Goal: Transaction & Acquisition: Purchase product/service

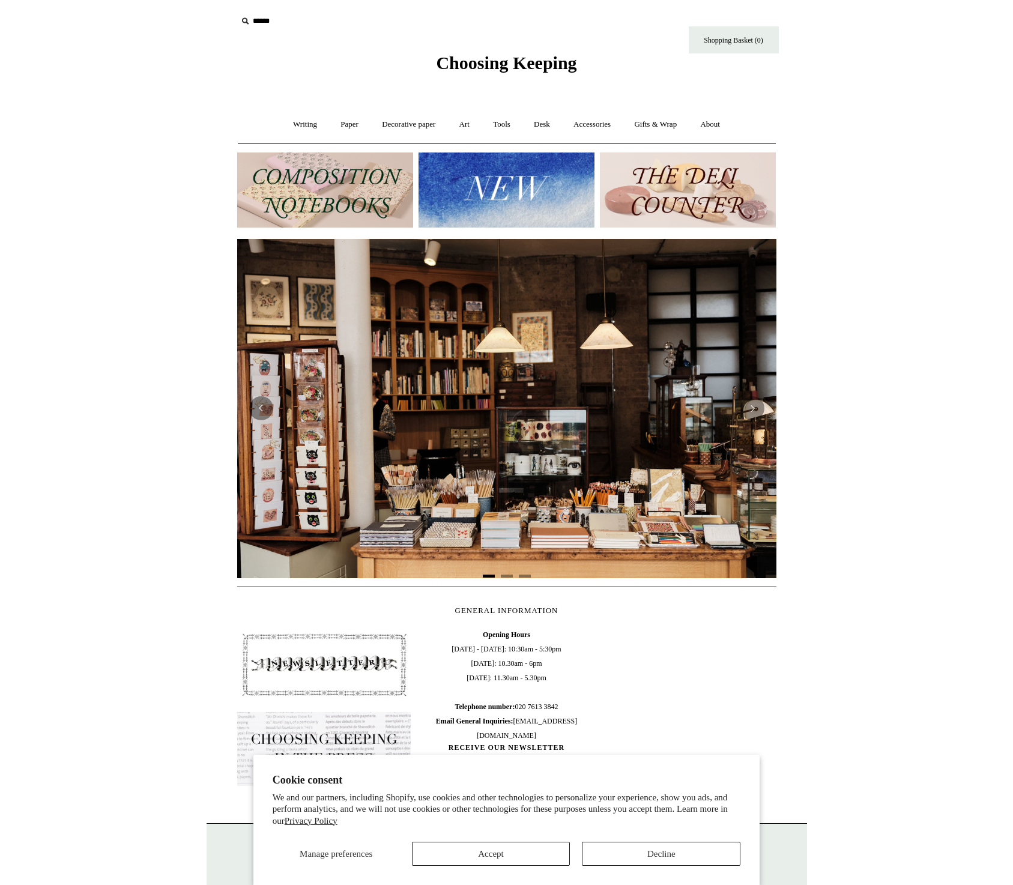
click at [279, 533] on img at bounding box center [506, 408] width 539 height 339
click at [268, 491] on img at bounding box center [506, 408] width 539 height 339
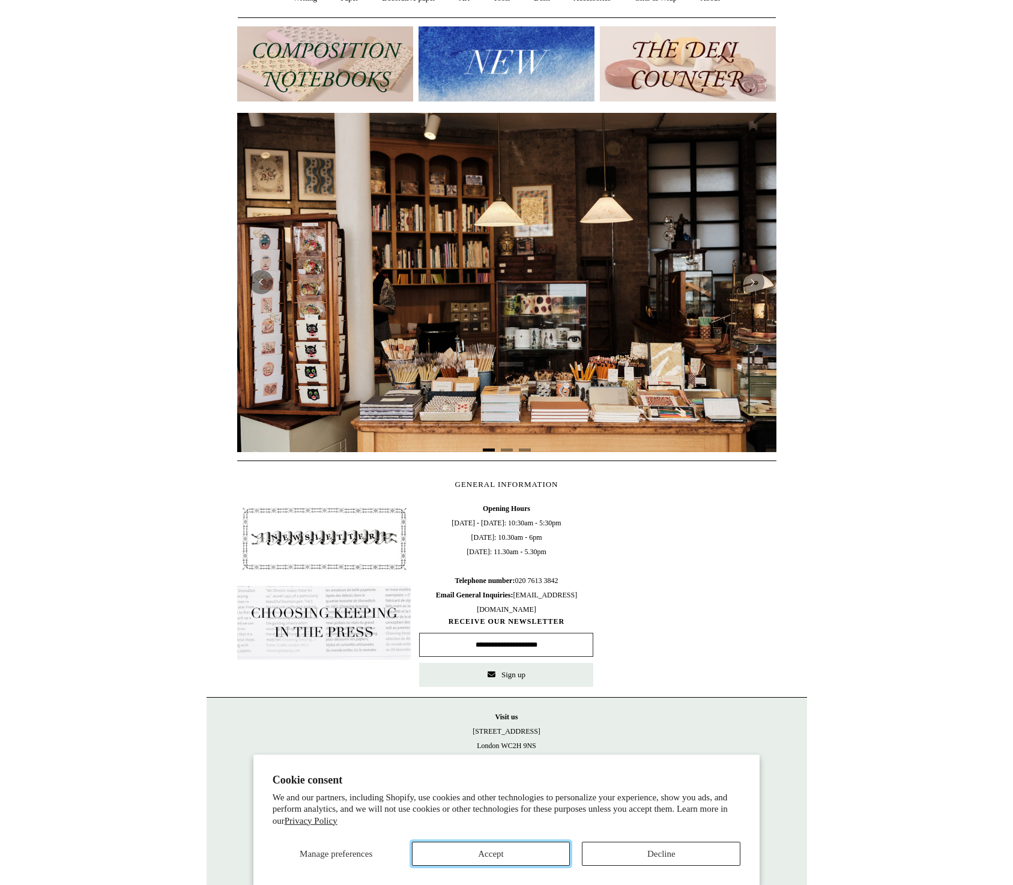
click at [490, 847] on button "Accept" at bounding box center [491, 854] width 159 height 24
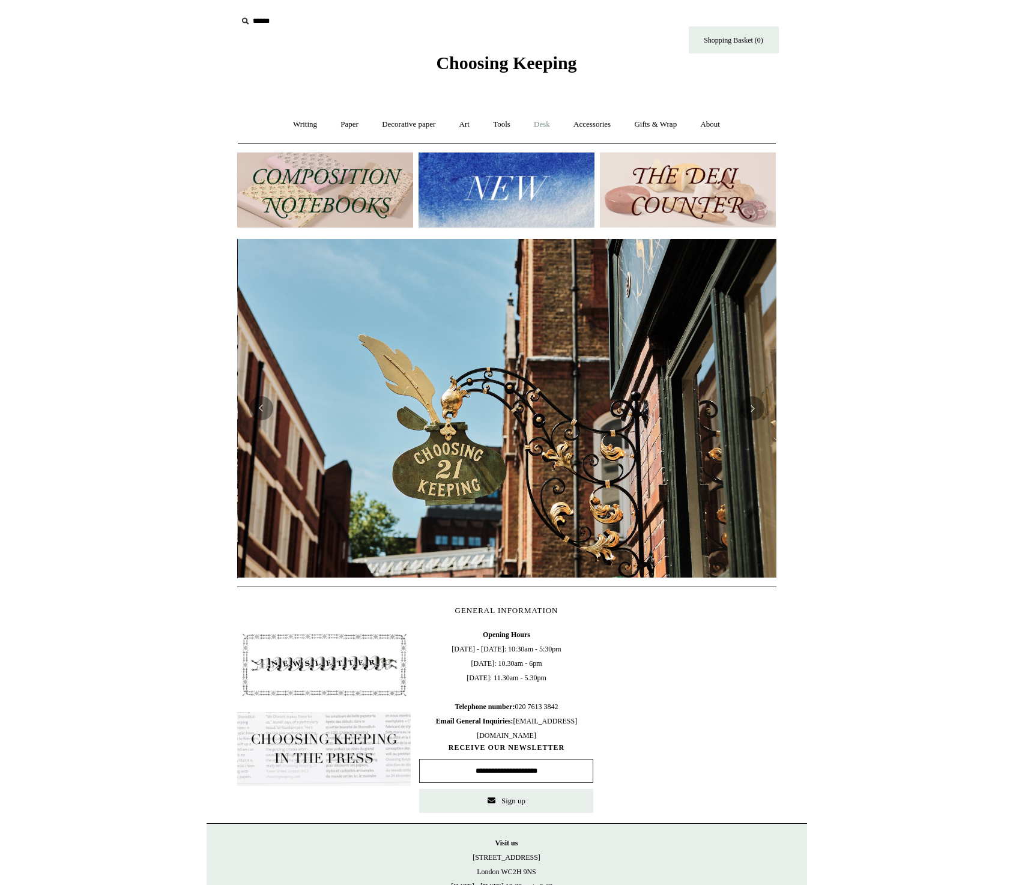
scroll to position [0, 539]
click at [295, 121] on link "Writing +" at bounding box center [305, 125] width 46 height 32
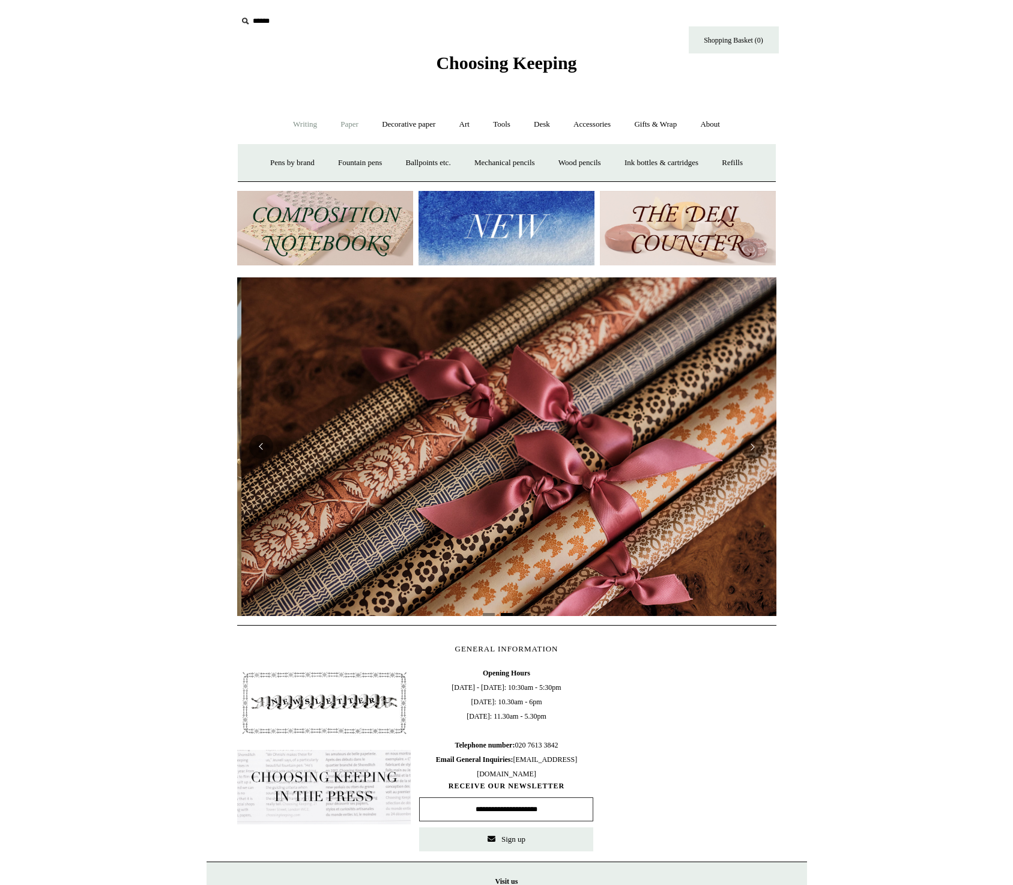
click at [345, 125] on link "Paper +" at bounding box center [350, 125] width 40 height 32
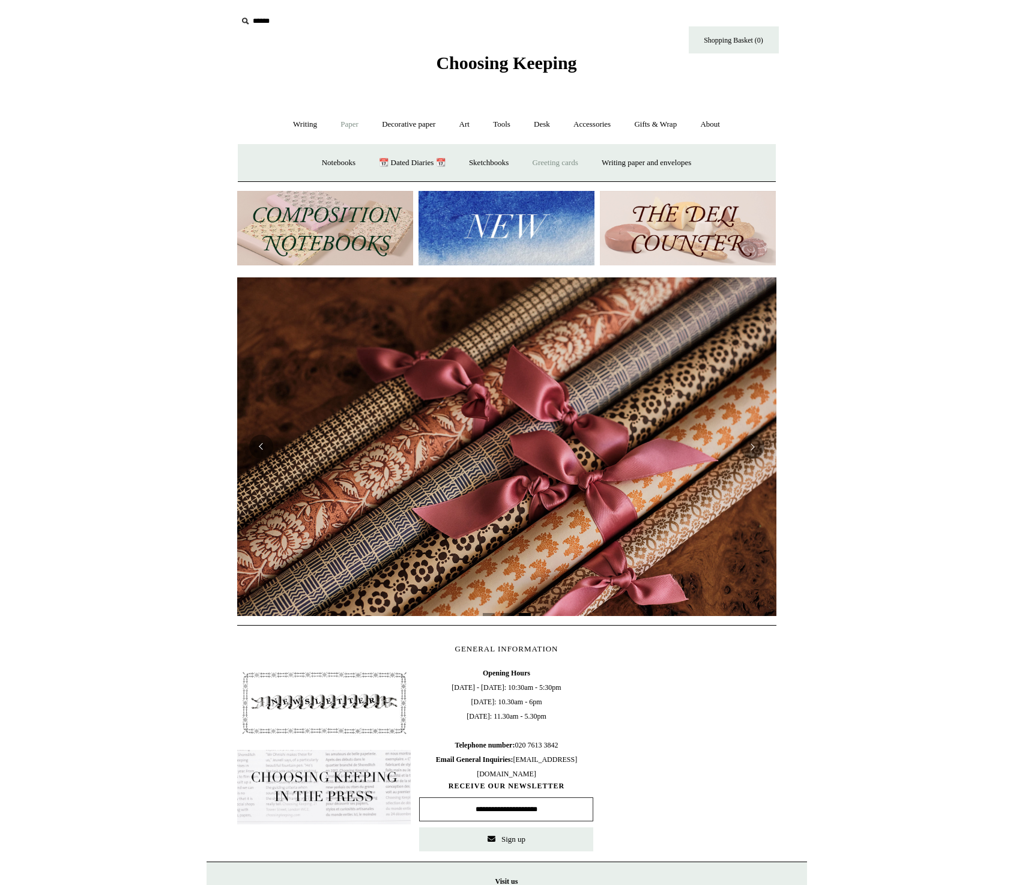
click at [553, 168] on link "Greeting cards +" at bounding box center [555, 163] width 67 height 32
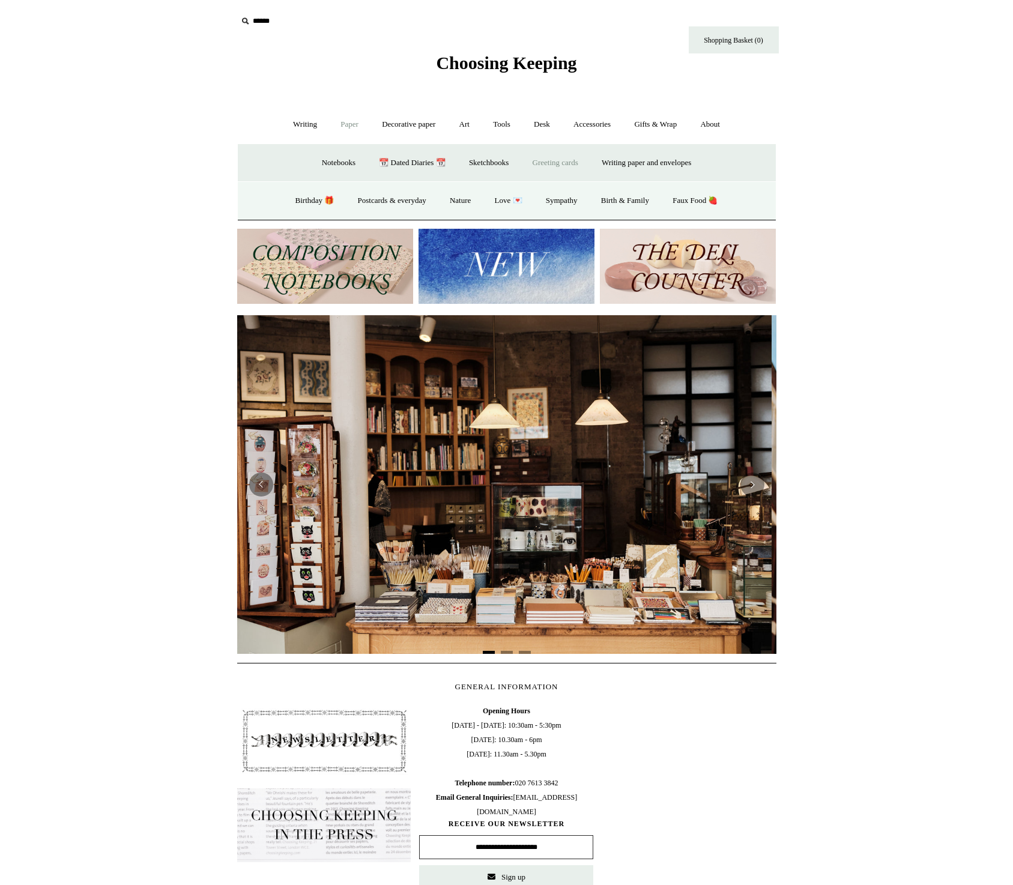
scroll to position [0, 0]
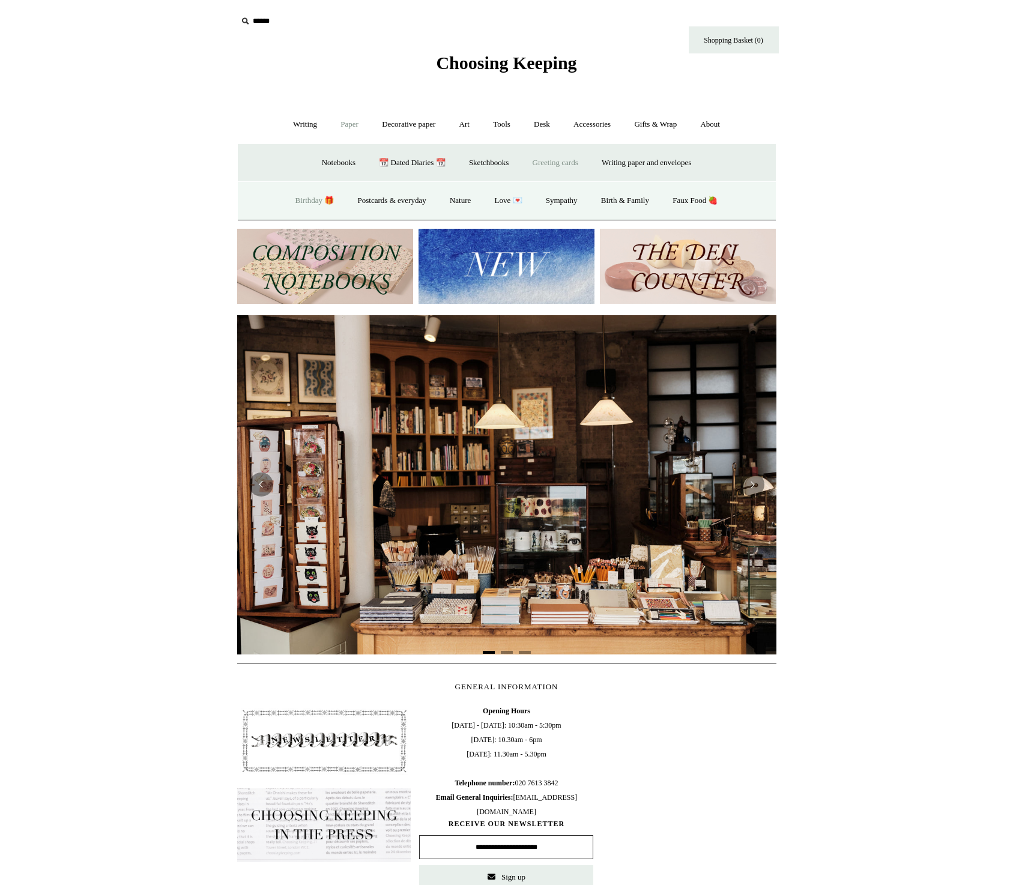
click at [299, 199] on link "Birthday 🎁" at bounding box center [315, 201] width 61 height 32
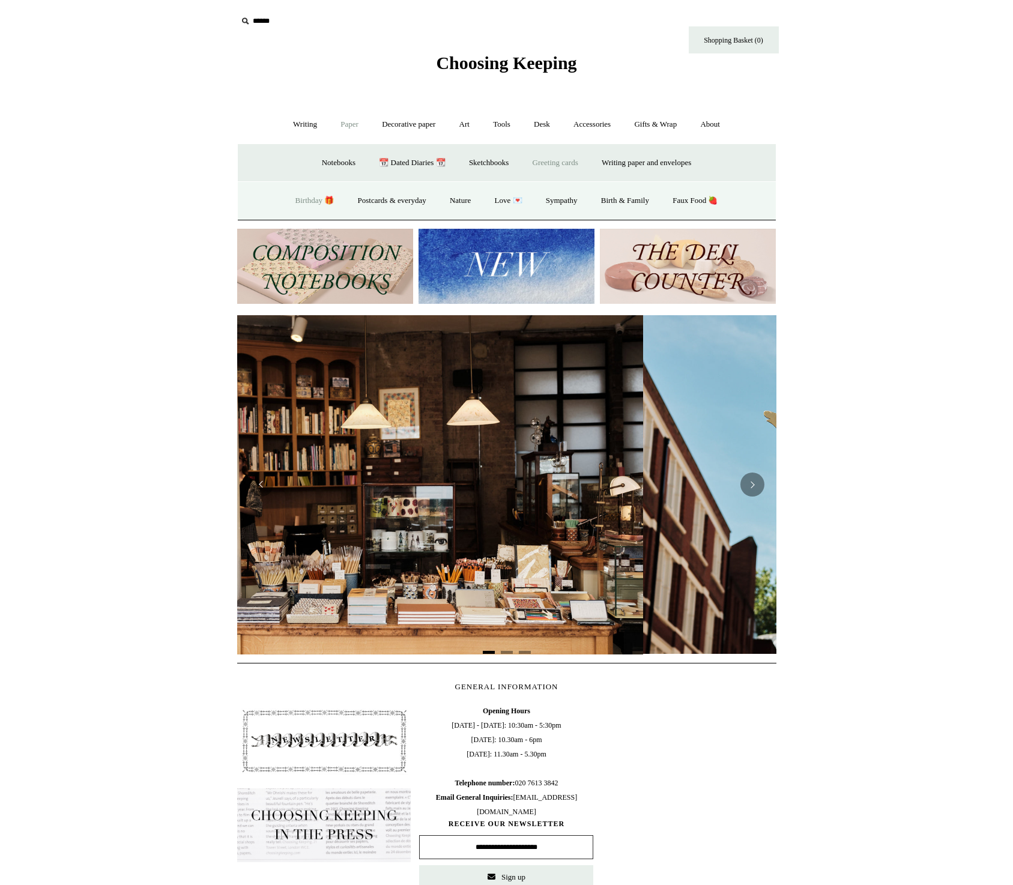
scroll to position [0, 378]
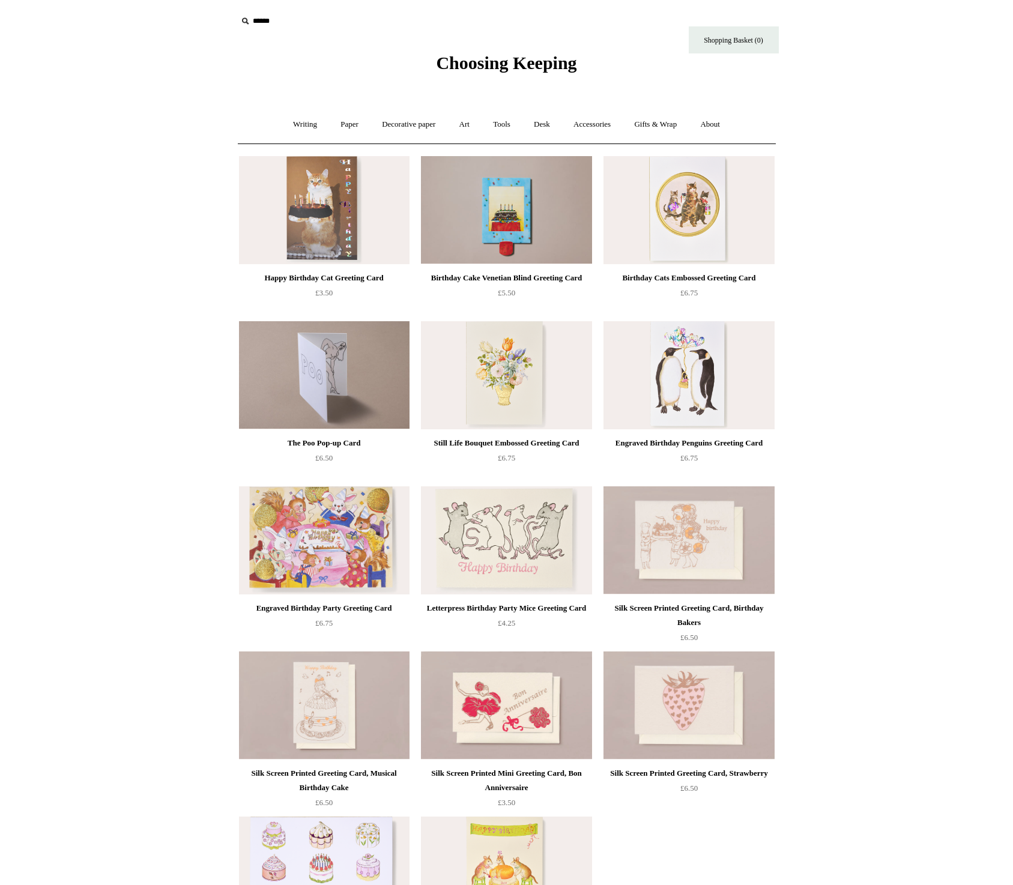
click at [338, 381] on img at bounding box center [324, 375] width 171 height 108
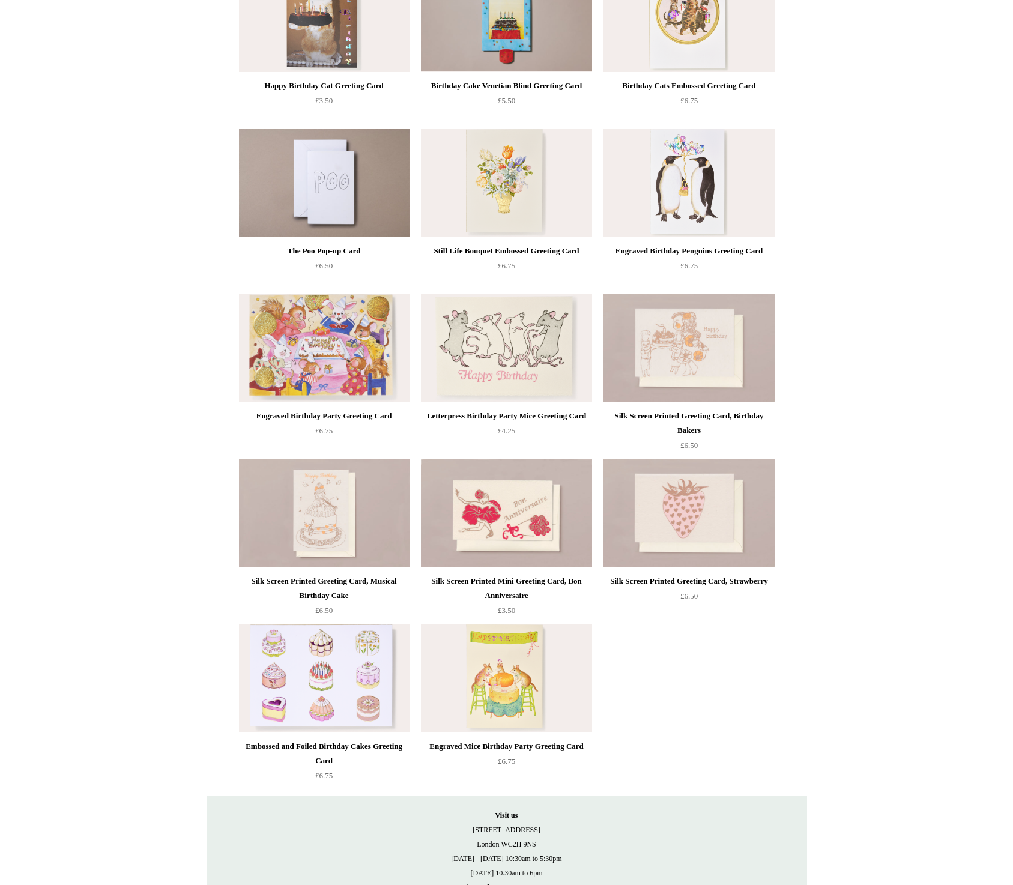
scroll to position [196, 0]
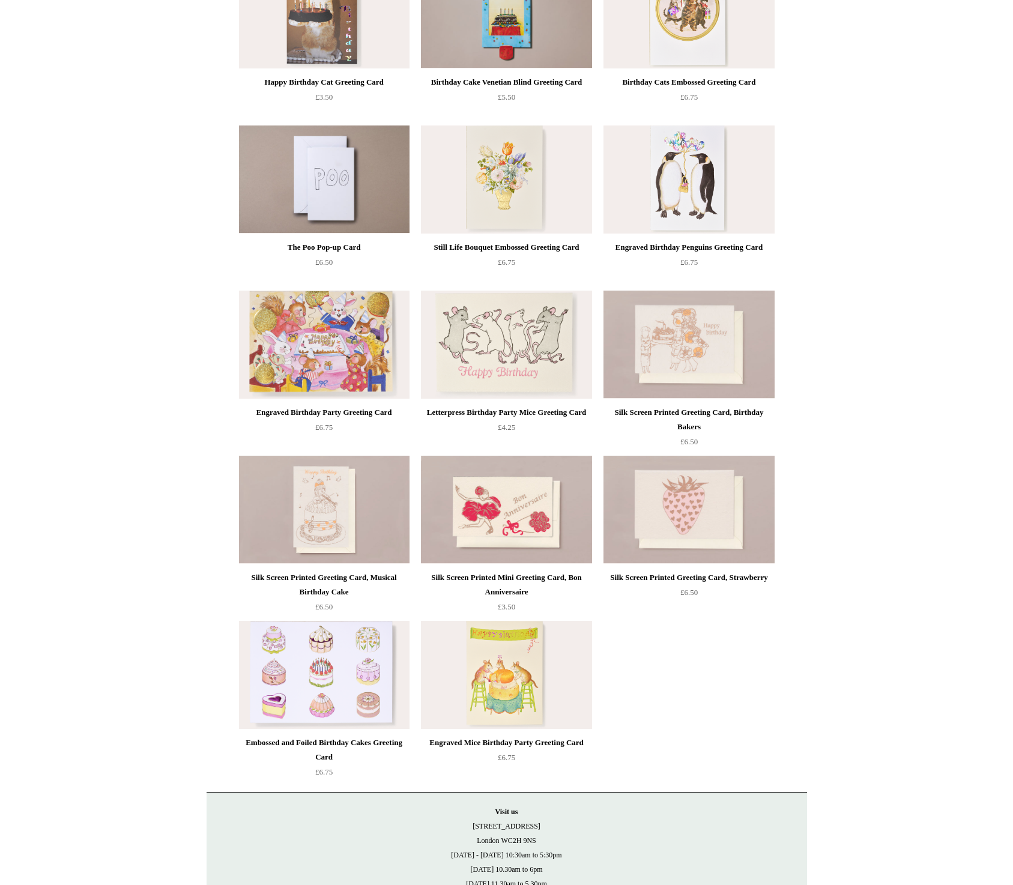
click at [517, 366] on img at bounding box center [506, 345] width 171 height 108
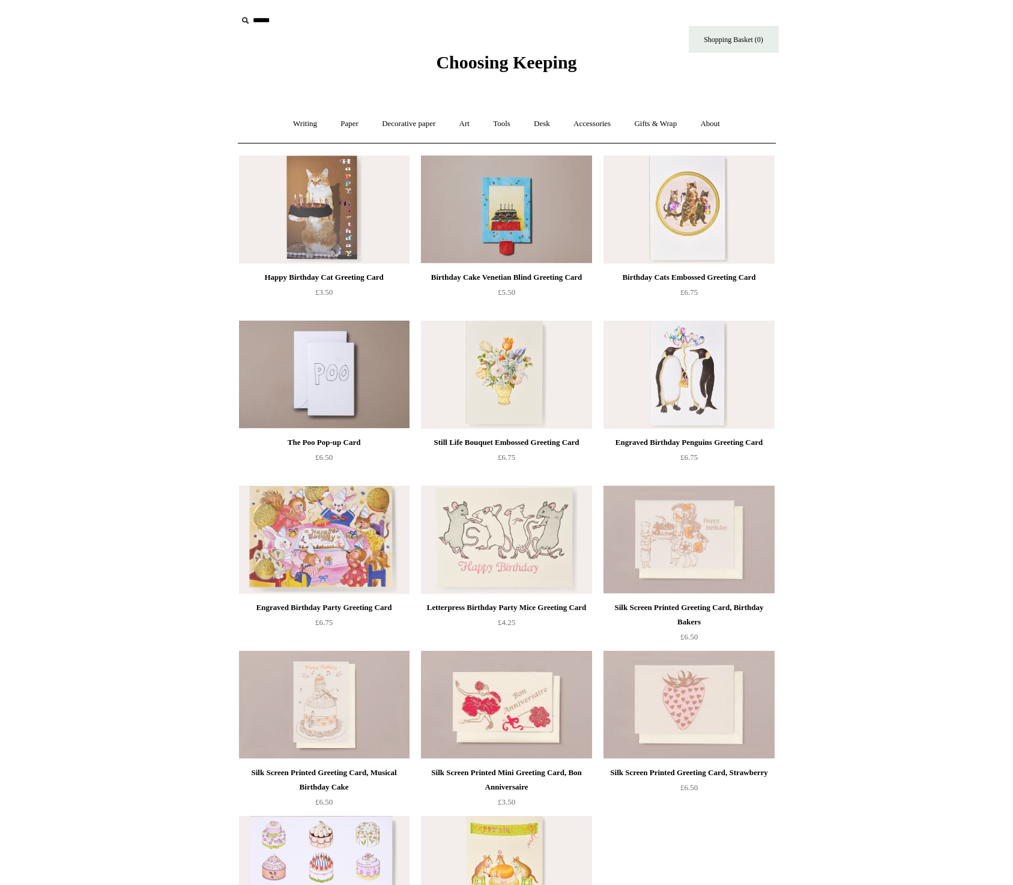
scroll to position [0, 0]
click at [345, 123] on link "Paper +" at bounding box center [350, 125] width 40 height 32
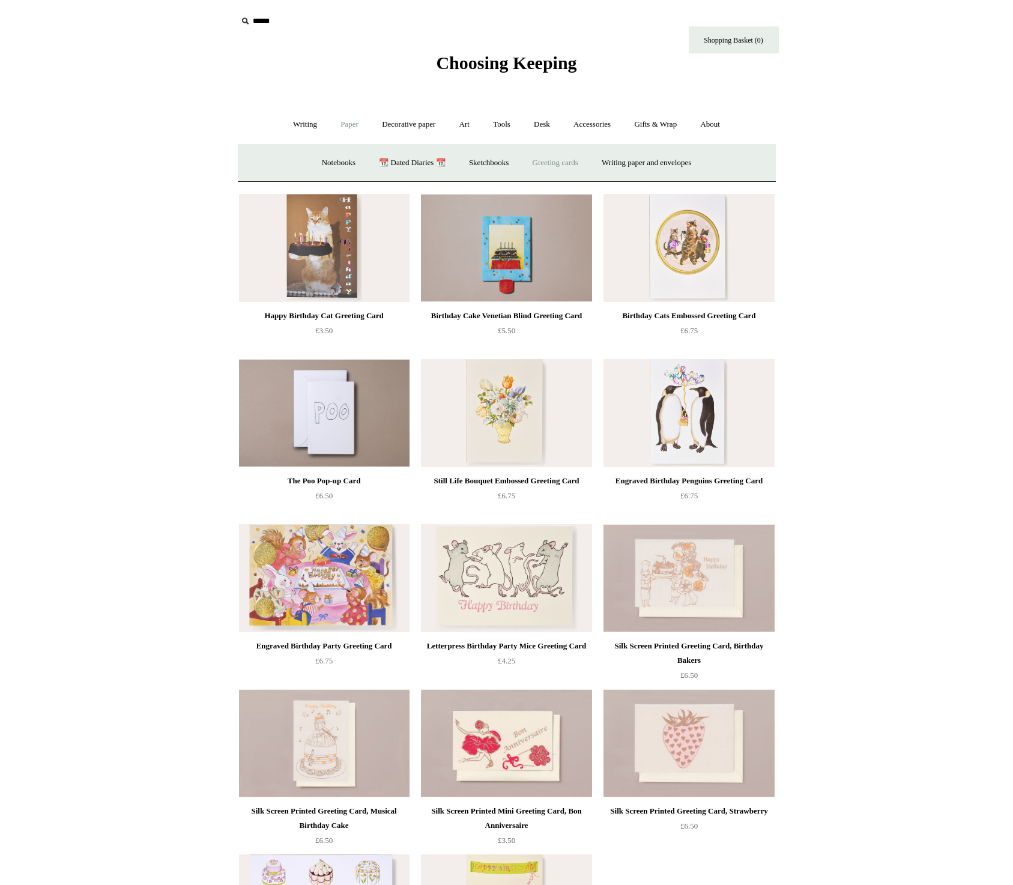
click at [569, 162] on link "Greeting cards +" at bounding box center [555, 163] width 67 height 32
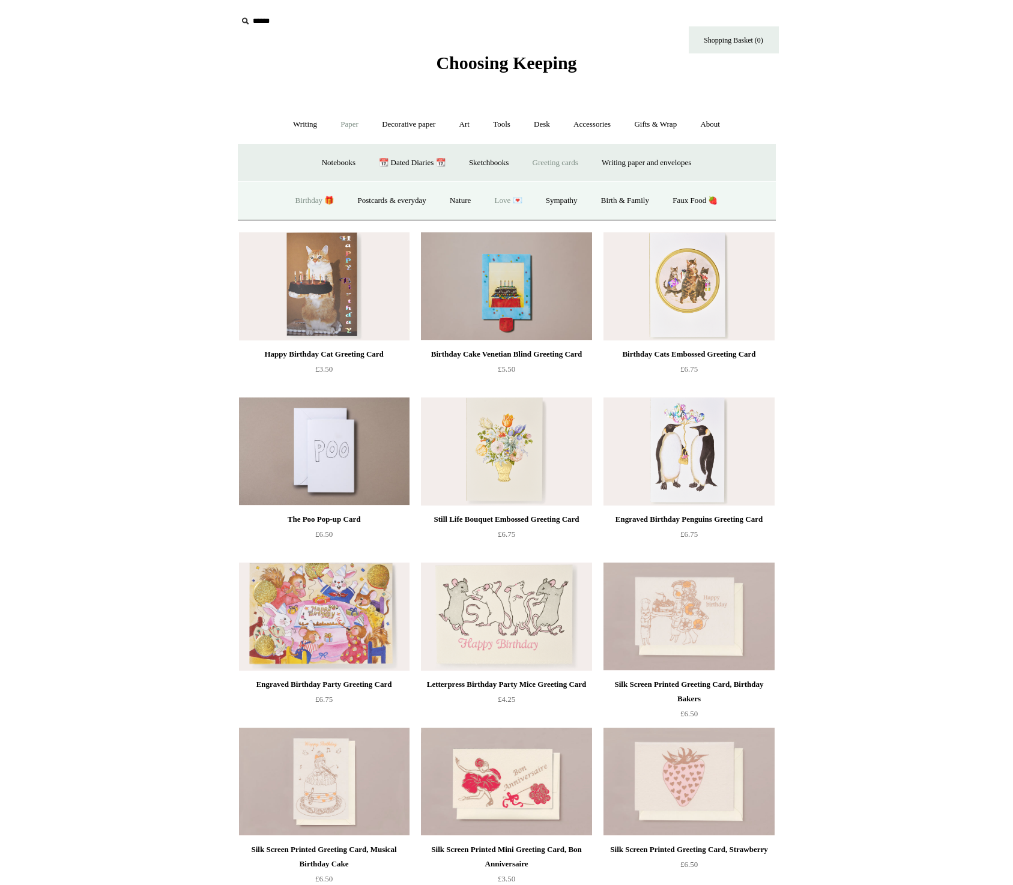
click at [504, 199] on link "Love 💌" at bounding box center [508, 201] width 49 height 32
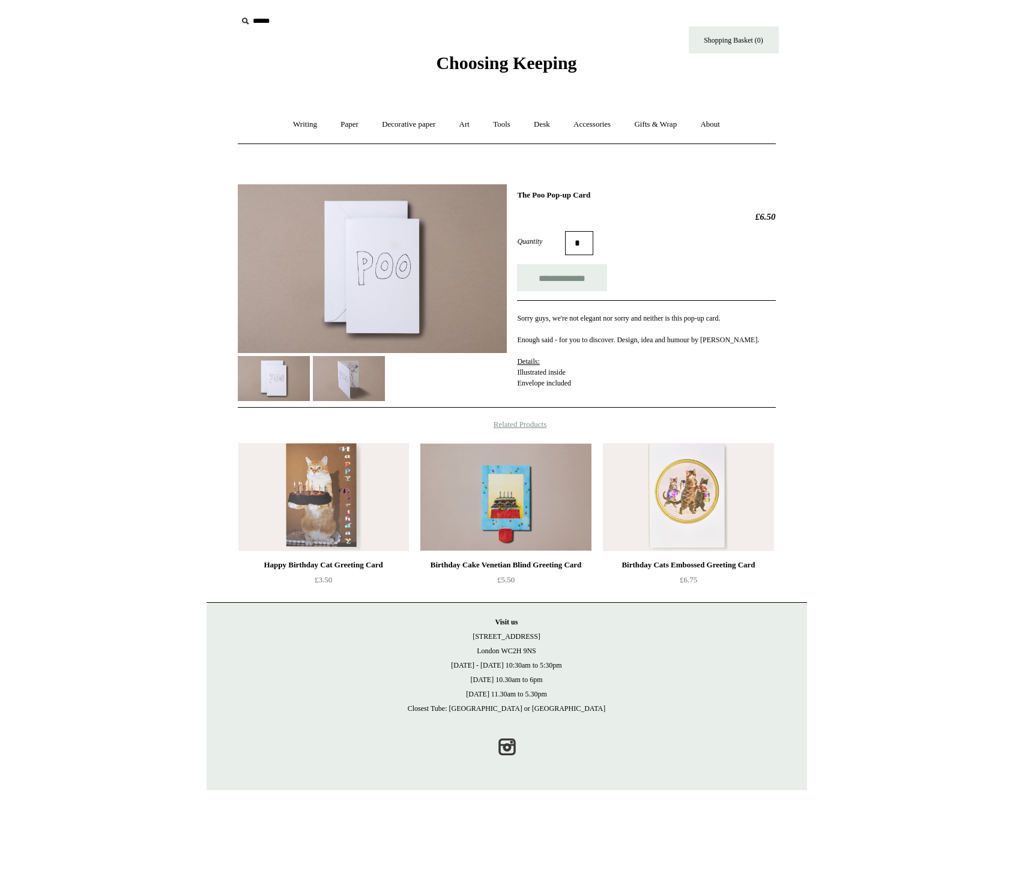
click at [347, 384] on img at bounding box center [349, 378] width 72 height 45
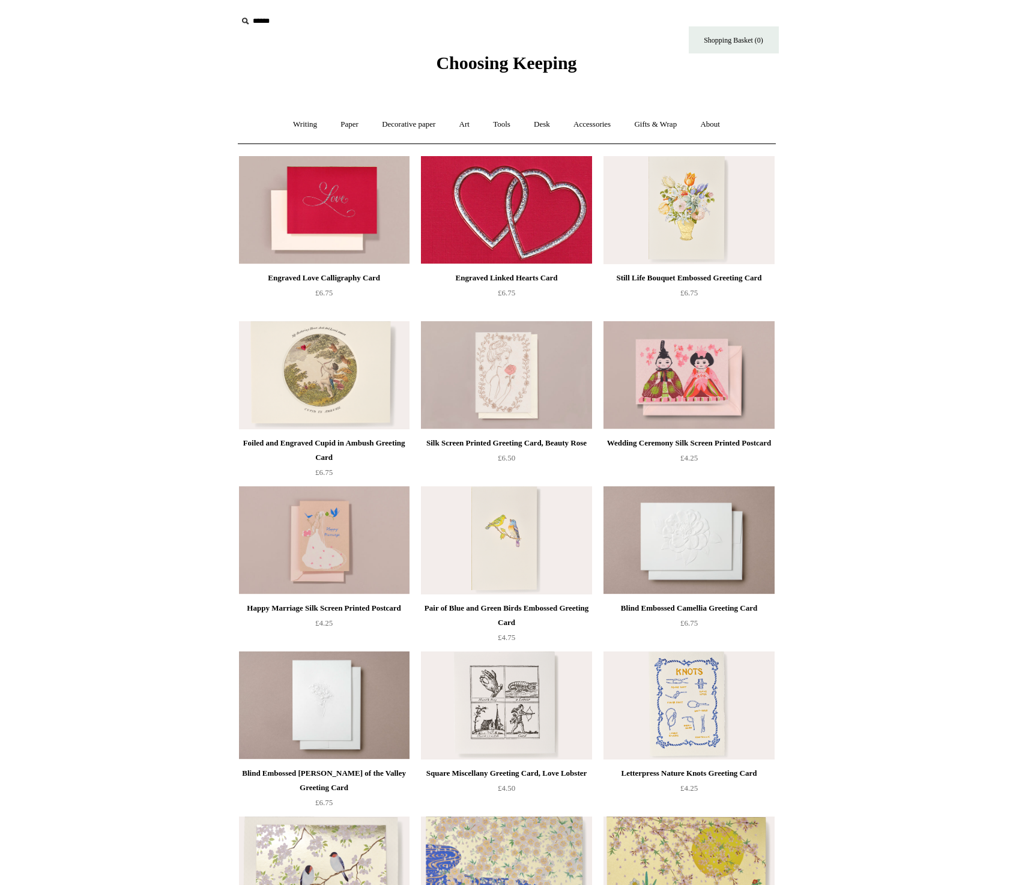
click at [547, 218] on img at bounding box center [506, 210] width 171 height 108
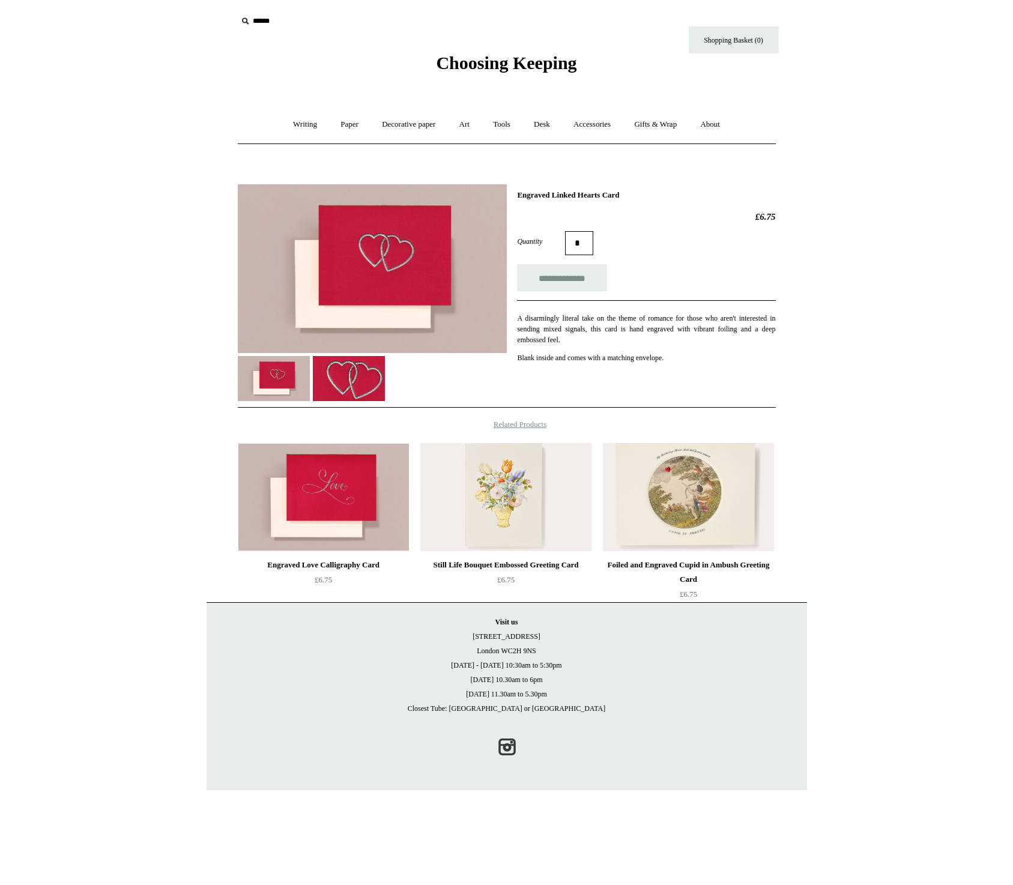
click at [275, 200] on img at bounding box center [372, 268] width 269 height 169
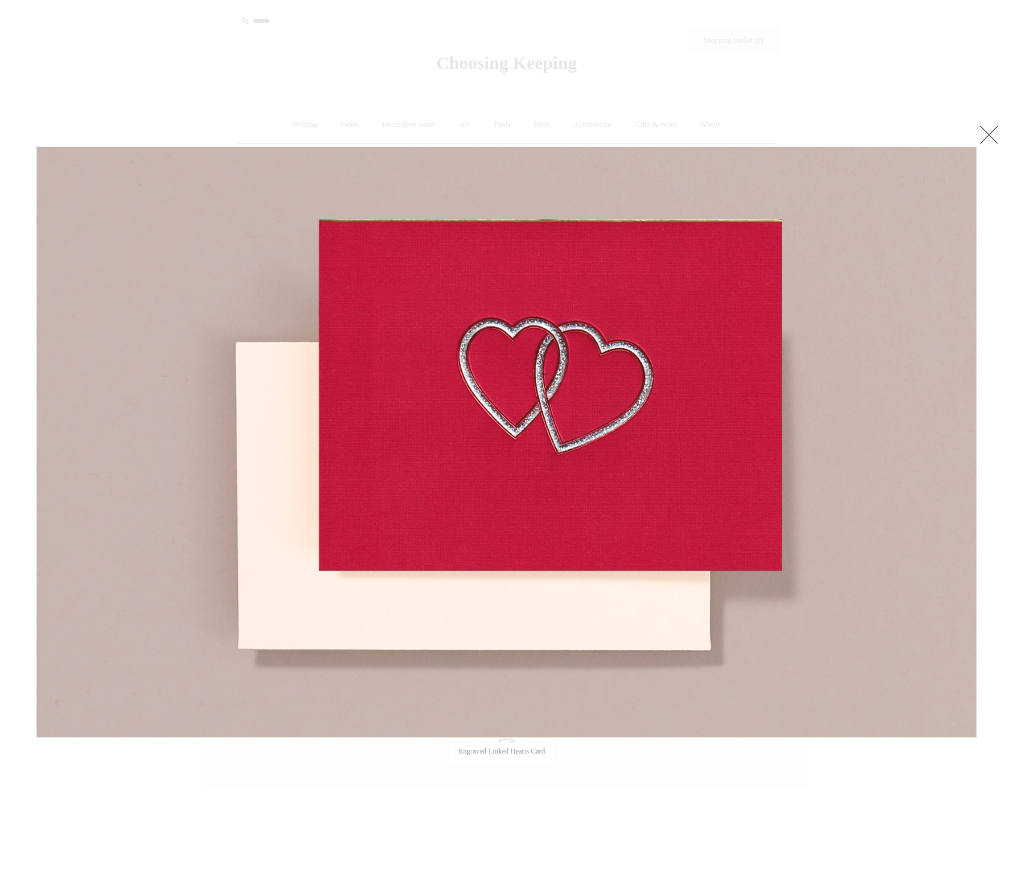
click at [990, 133] on link at bounding box center [989, 135] width 24 height 24
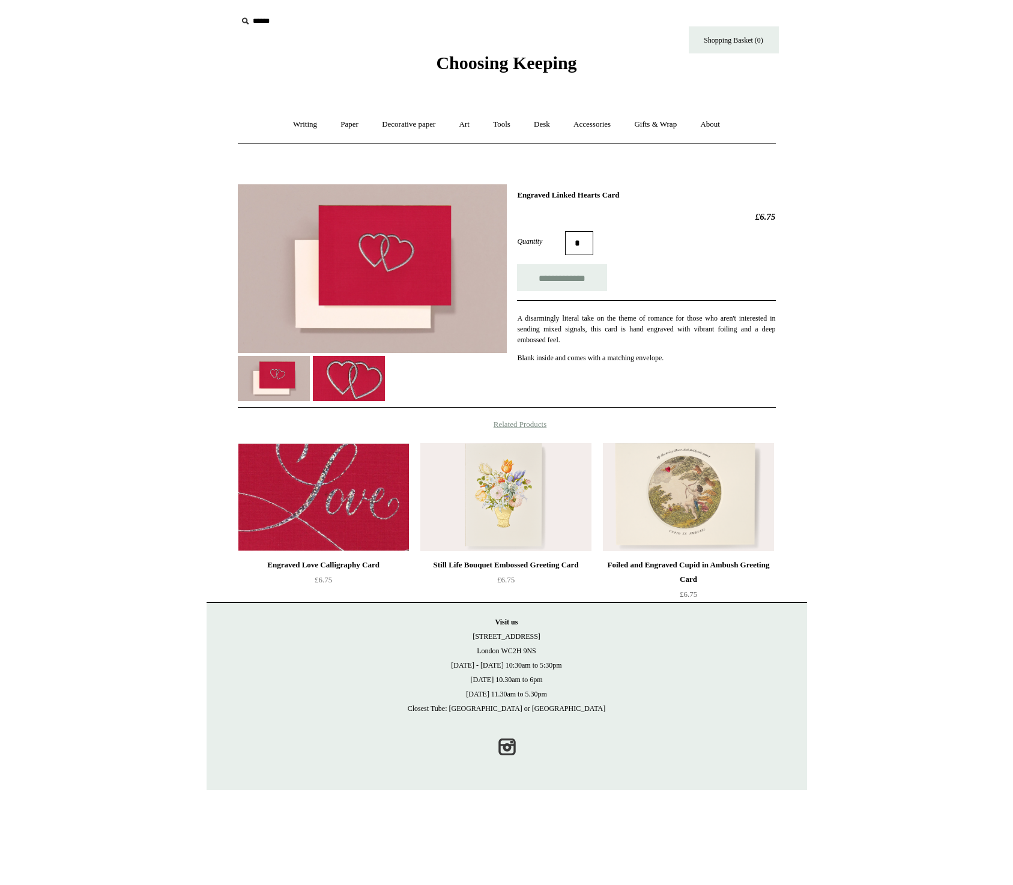
click at [335, 499] on img at bounding box center [323, 497] width 171 height 108
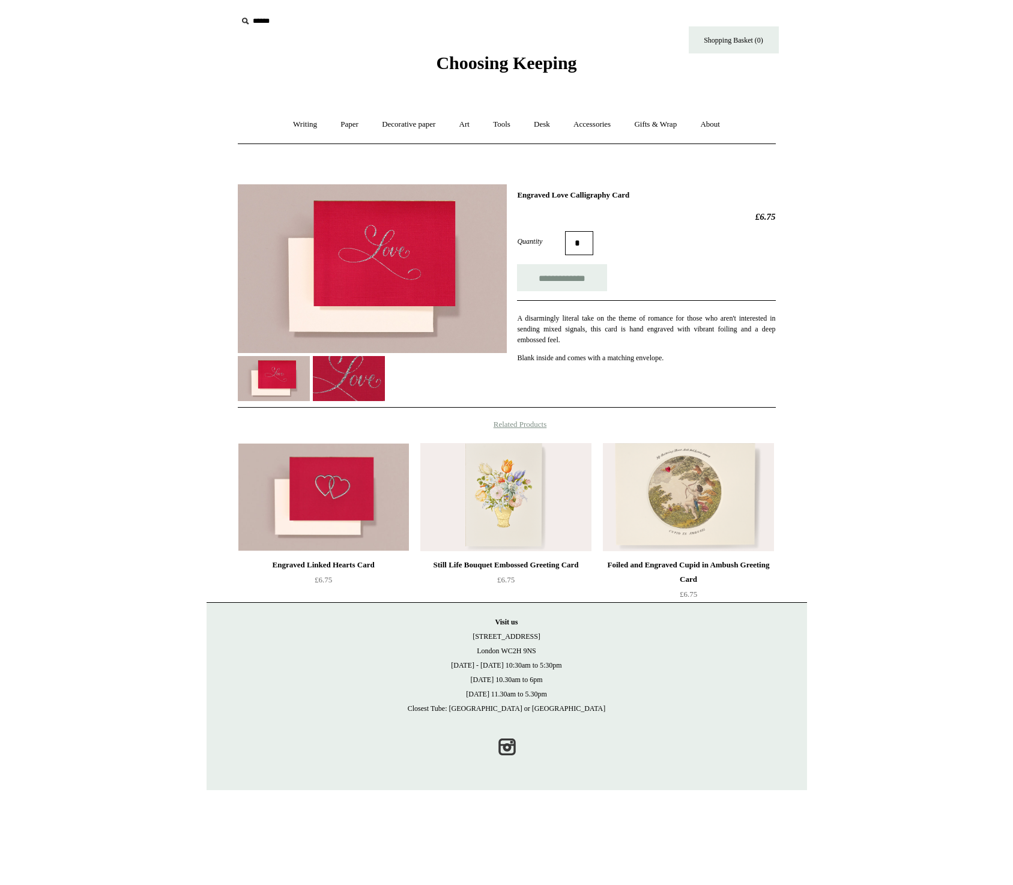
click at [375, 235] on img at bounding box center [372, 268] width 269 height 169
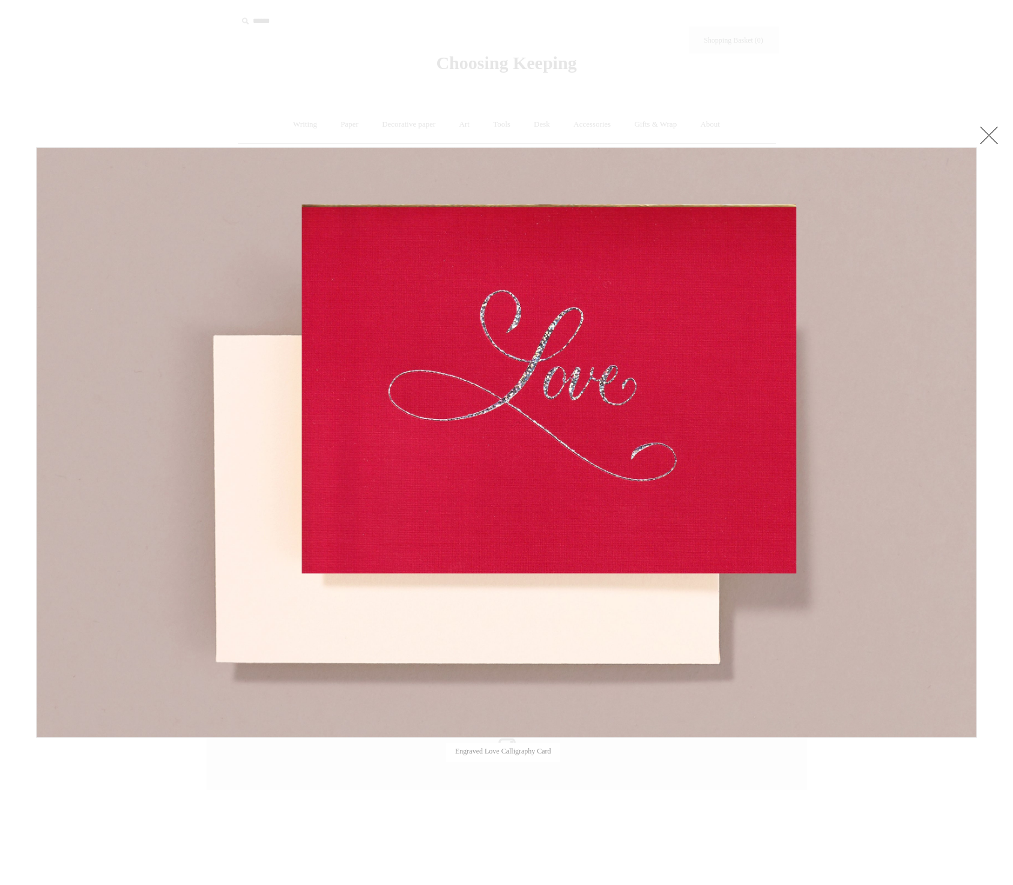
click at [989, 133] on link at bounding box center [989, 135] width 24 height 24
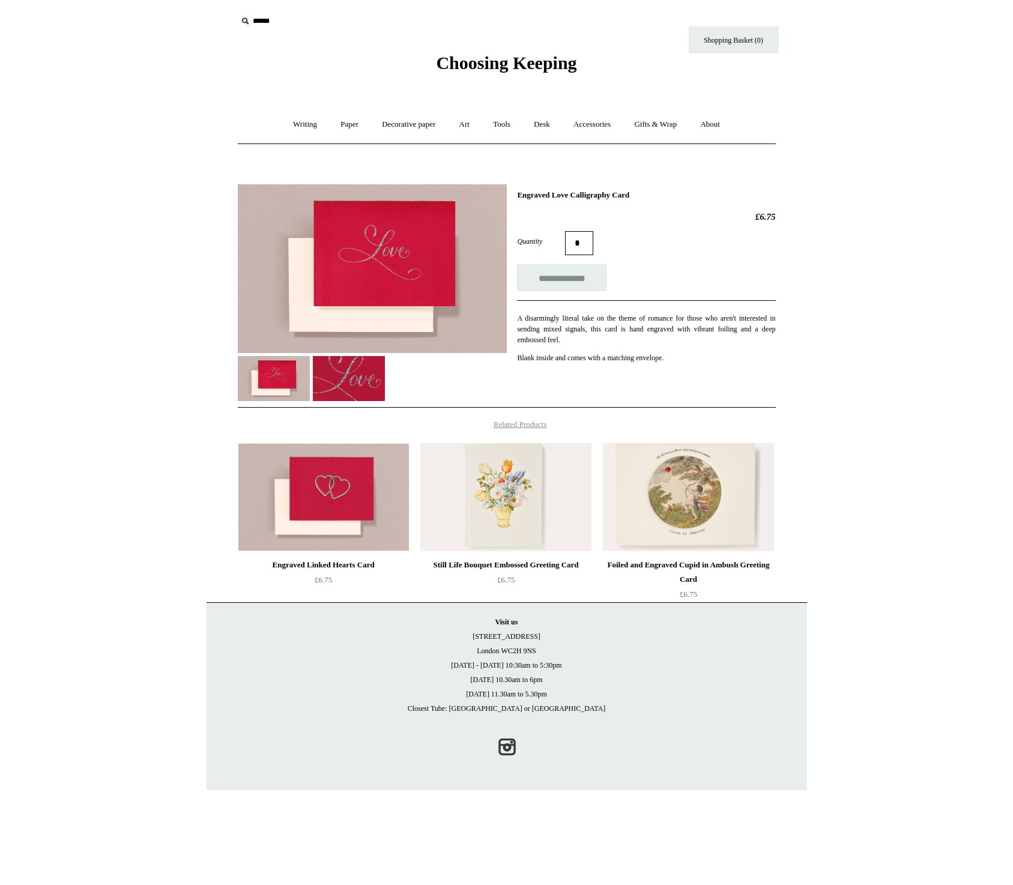
click at [84, 374] on html "Menu Choosing Keeping * Shipping Information Shopping Basket (0) * ⤺ + +" at bounding box center [506, 395] width 1013 height 790
